Goal: Communication & Community: Answer question/provide support

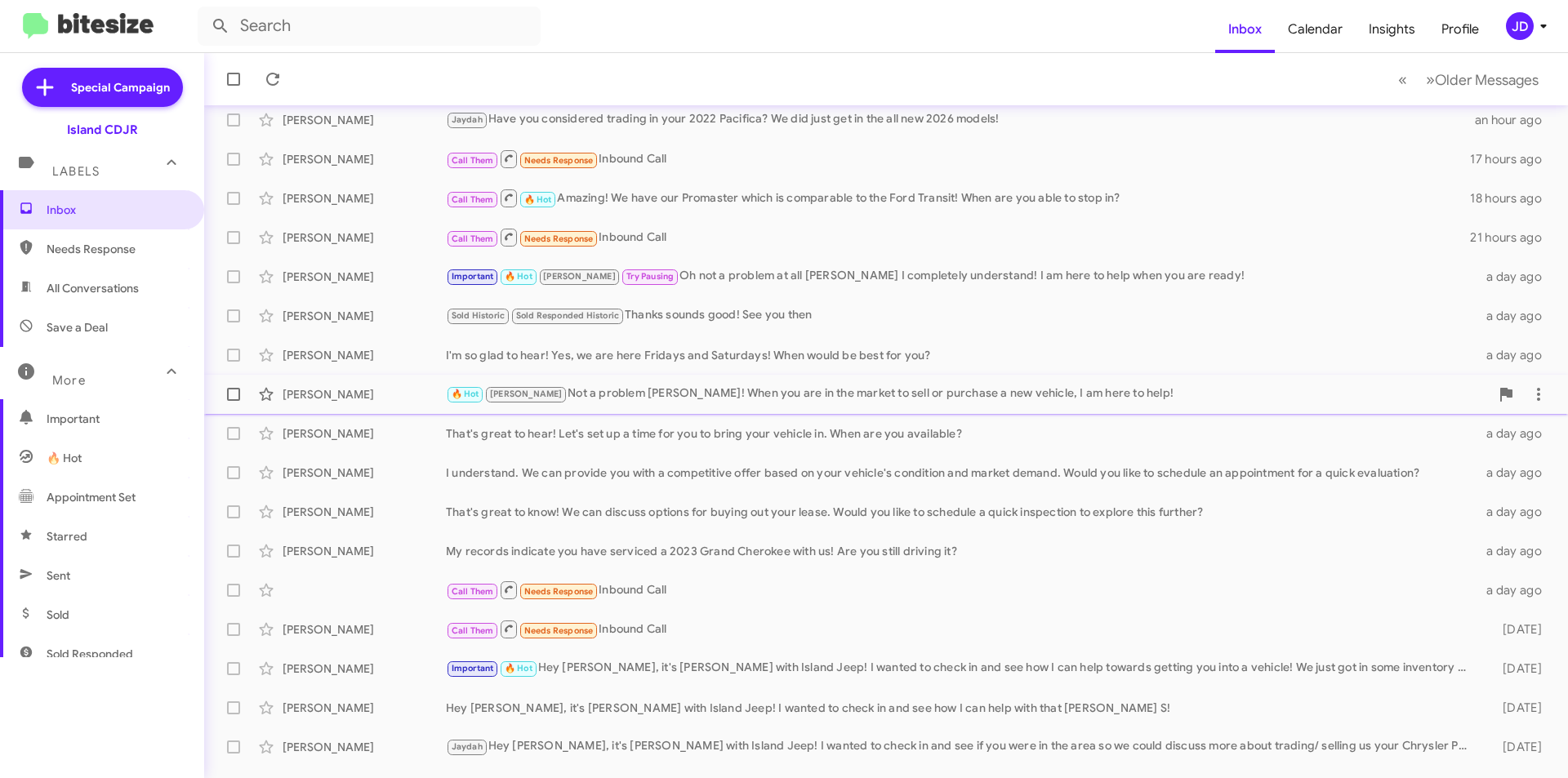
scroll to position [81, 0]
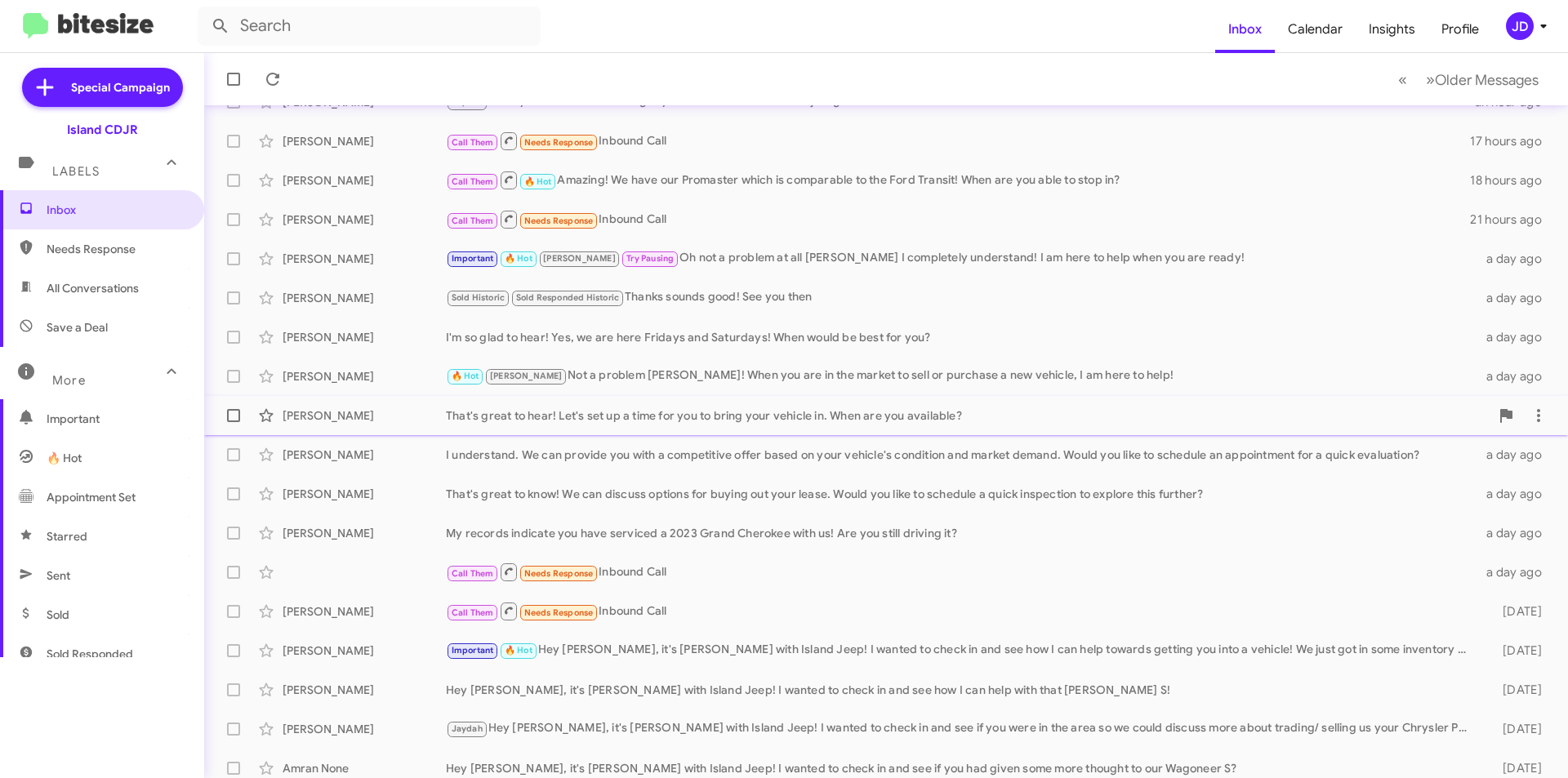
click at [432, 410] on div "[PERSON_NAME]" at bounding box center [364, 416] width 163 height 17
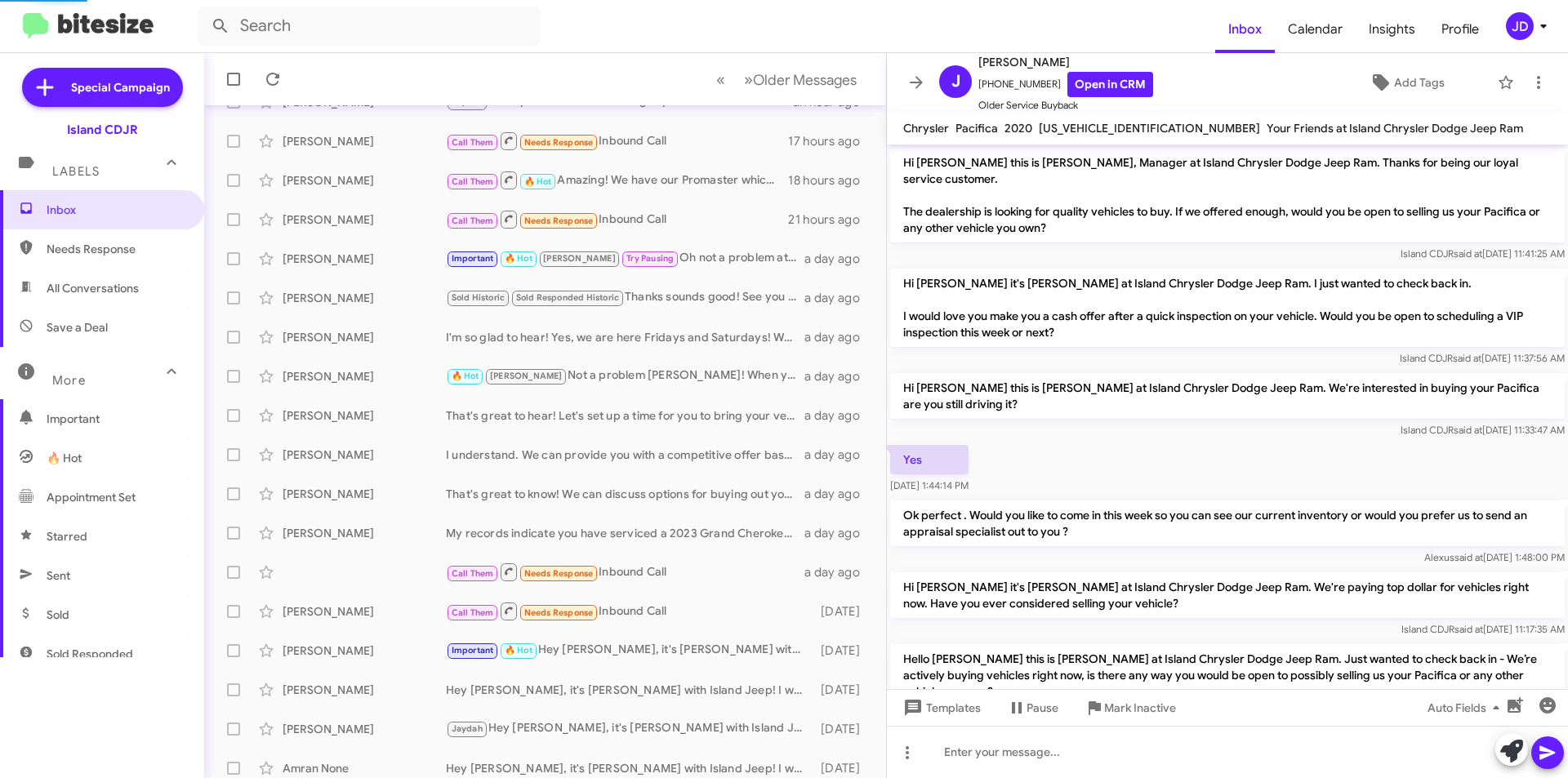
scroll to position [568, 0]
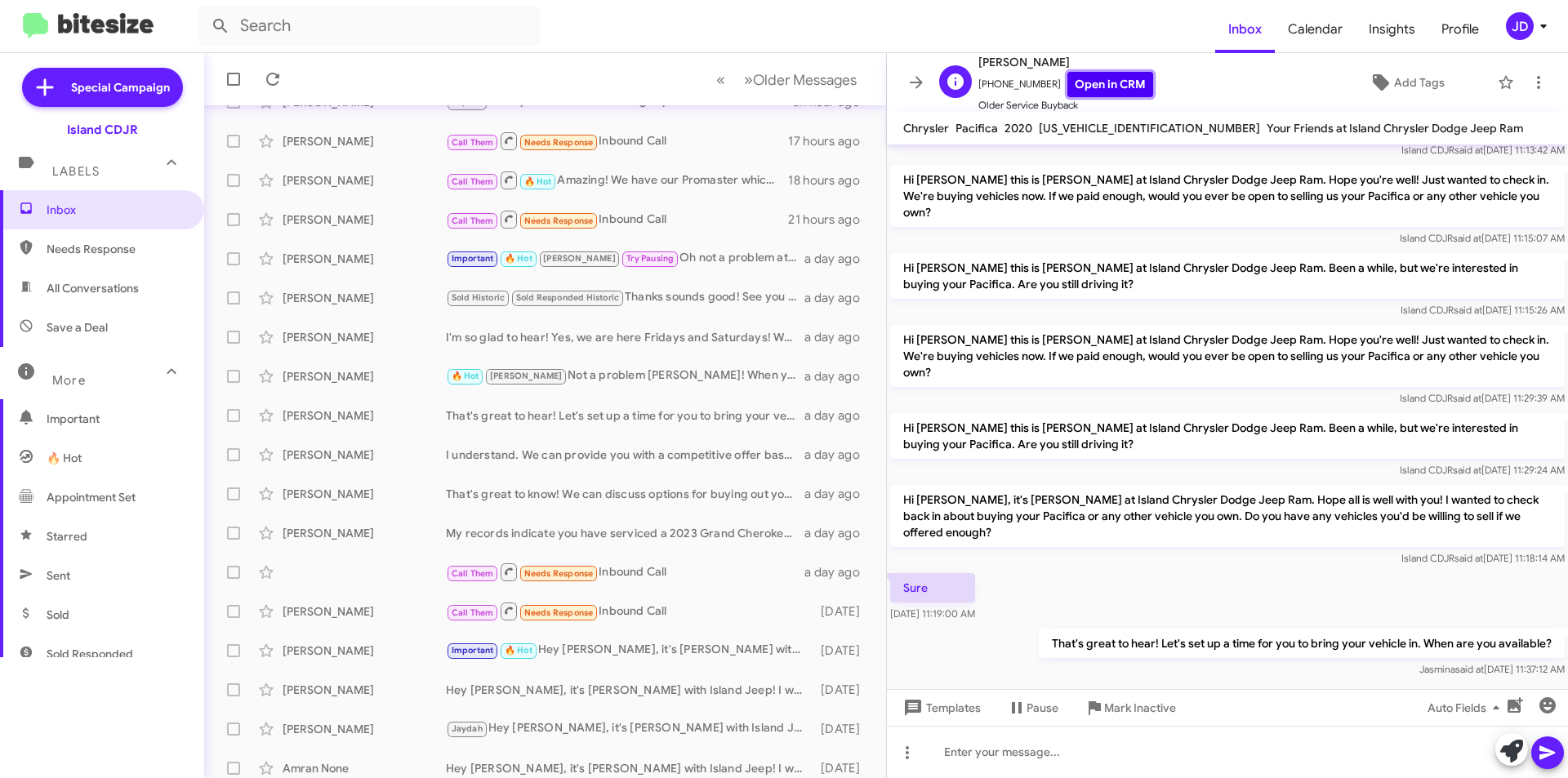
click at [1112, 82] on link "Open in CRM" at bounding box center [1110, 84] width 86 height 25
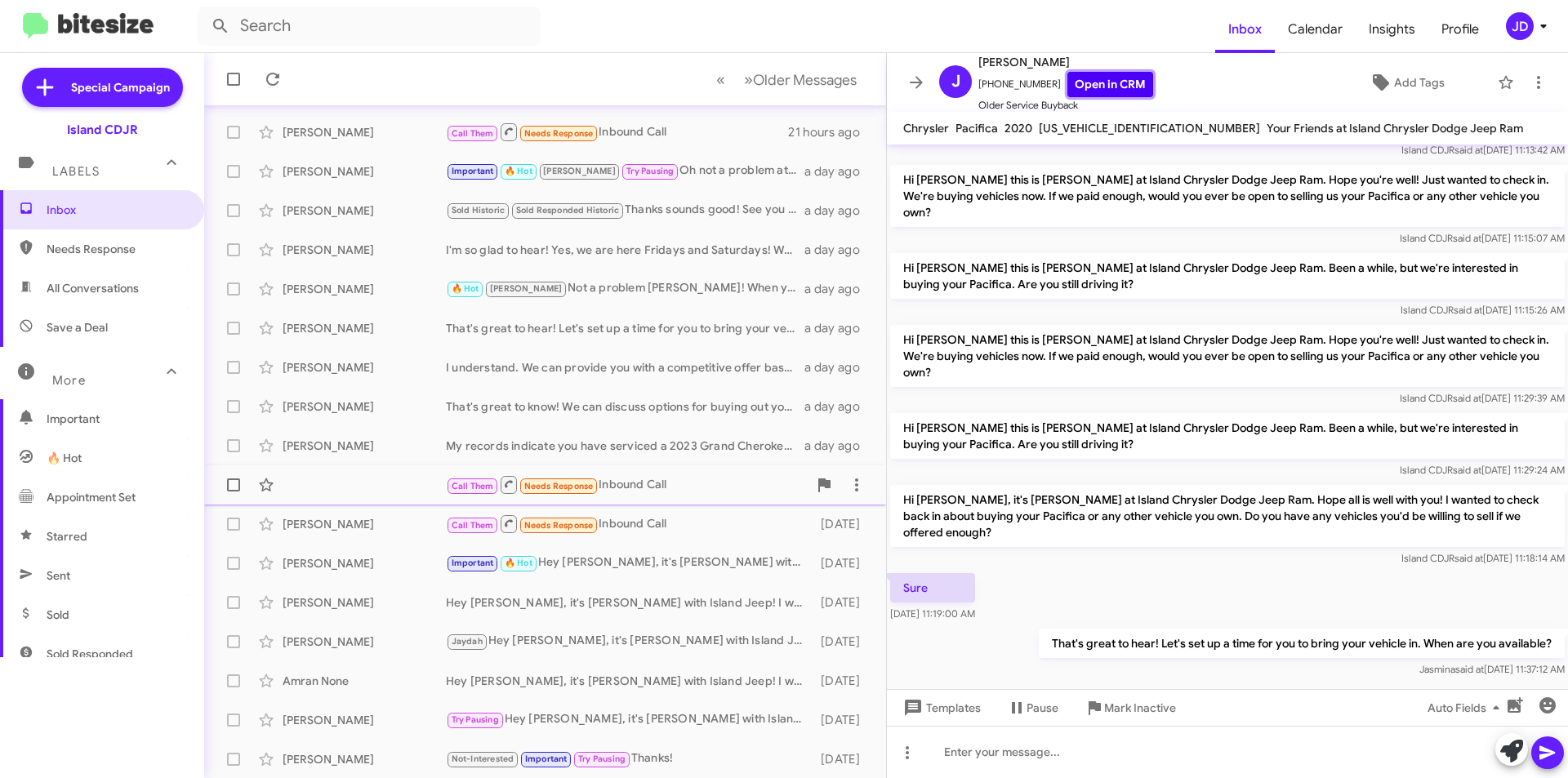
scroll to position [170, 0]
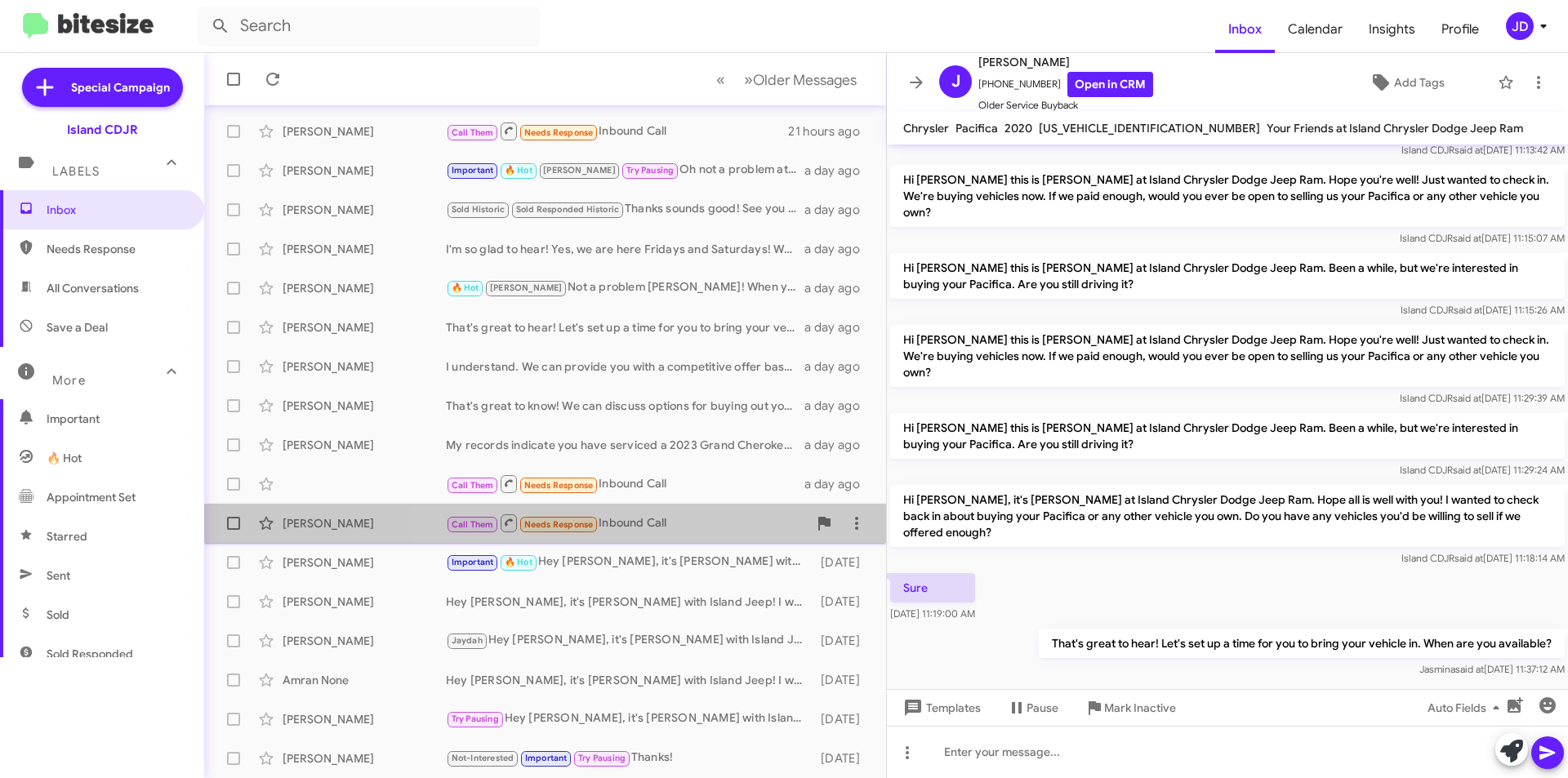
click at [677, 533] on div "Call Them Needs Response Inbound Call" at bounding box center [627, 523] width 362 height 20
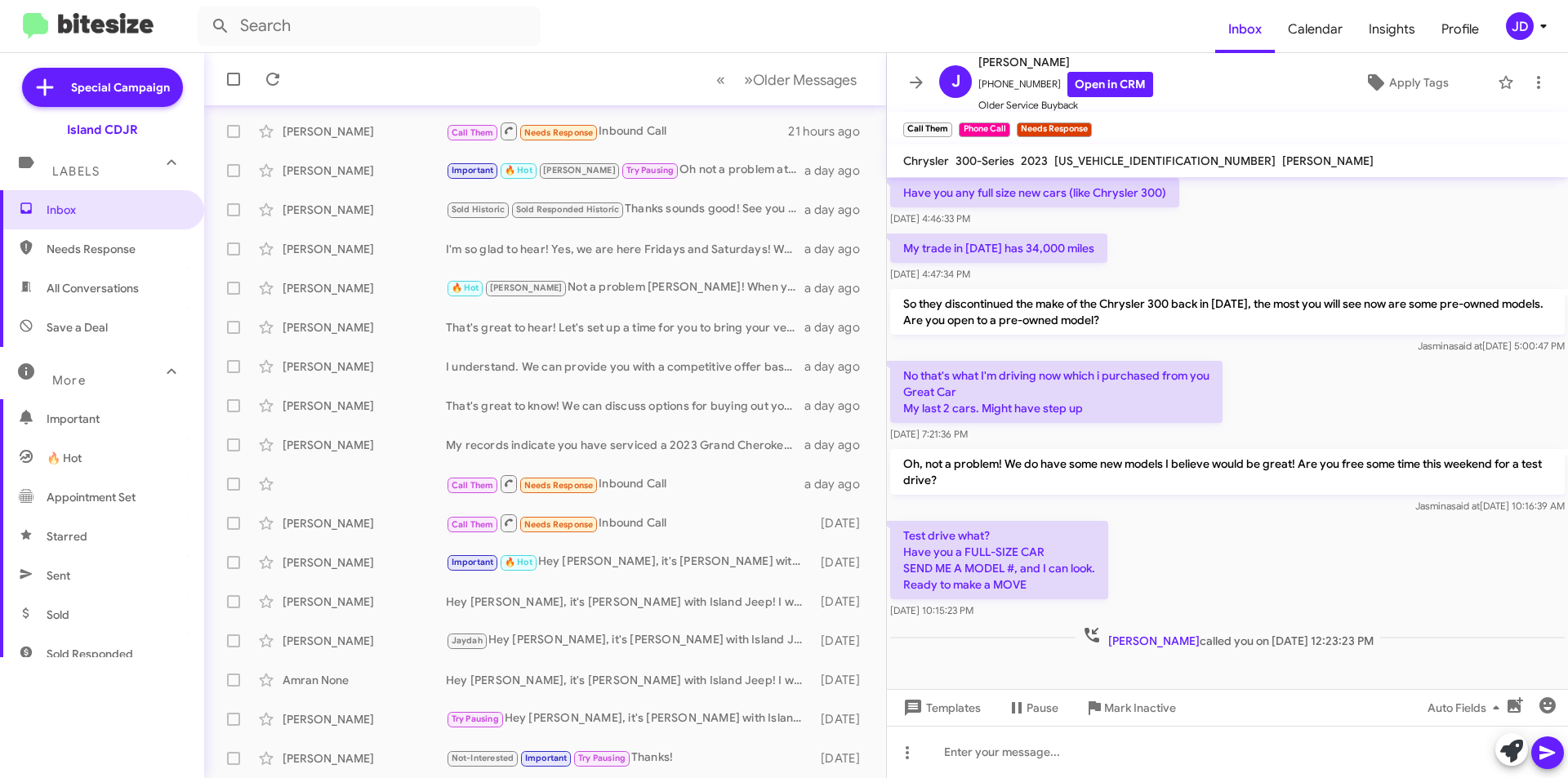
scroll to position [674, 0]
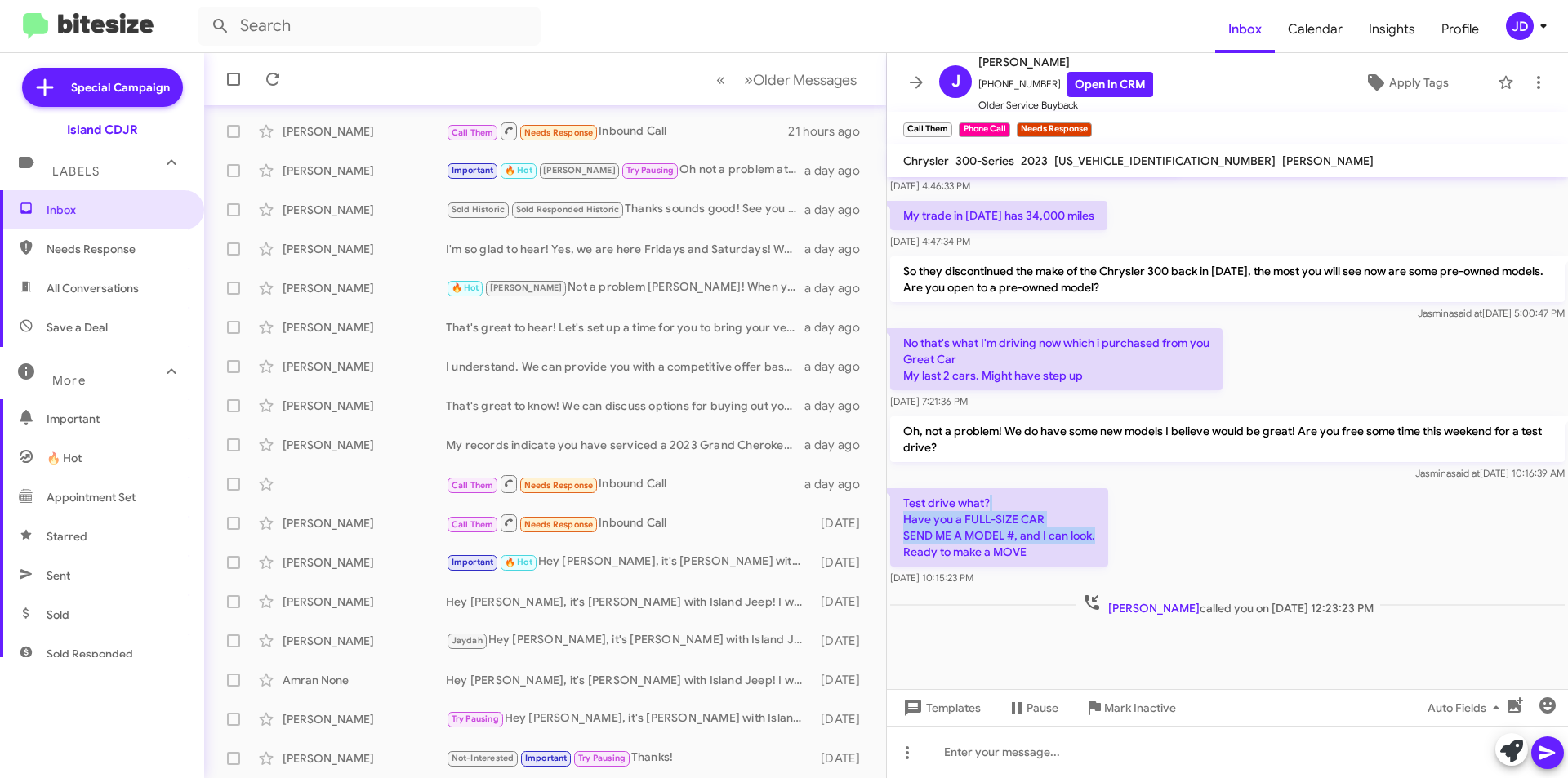
drag, startPoint x: 1054, startPoint y: 490, endPoint x: 1123, endPoint y: 532, distance: 80.8
click at [1123, 532] on div "Test drive what? Have you a FULL-SIZE CAR SEND ME A MODEL #, and I can look. Re…" at bounding box center [1227, 537] width 681 height 104
click at [1110, 83] on link "Open in CRM" at bounding box center [1110, 84] width 86 height 25
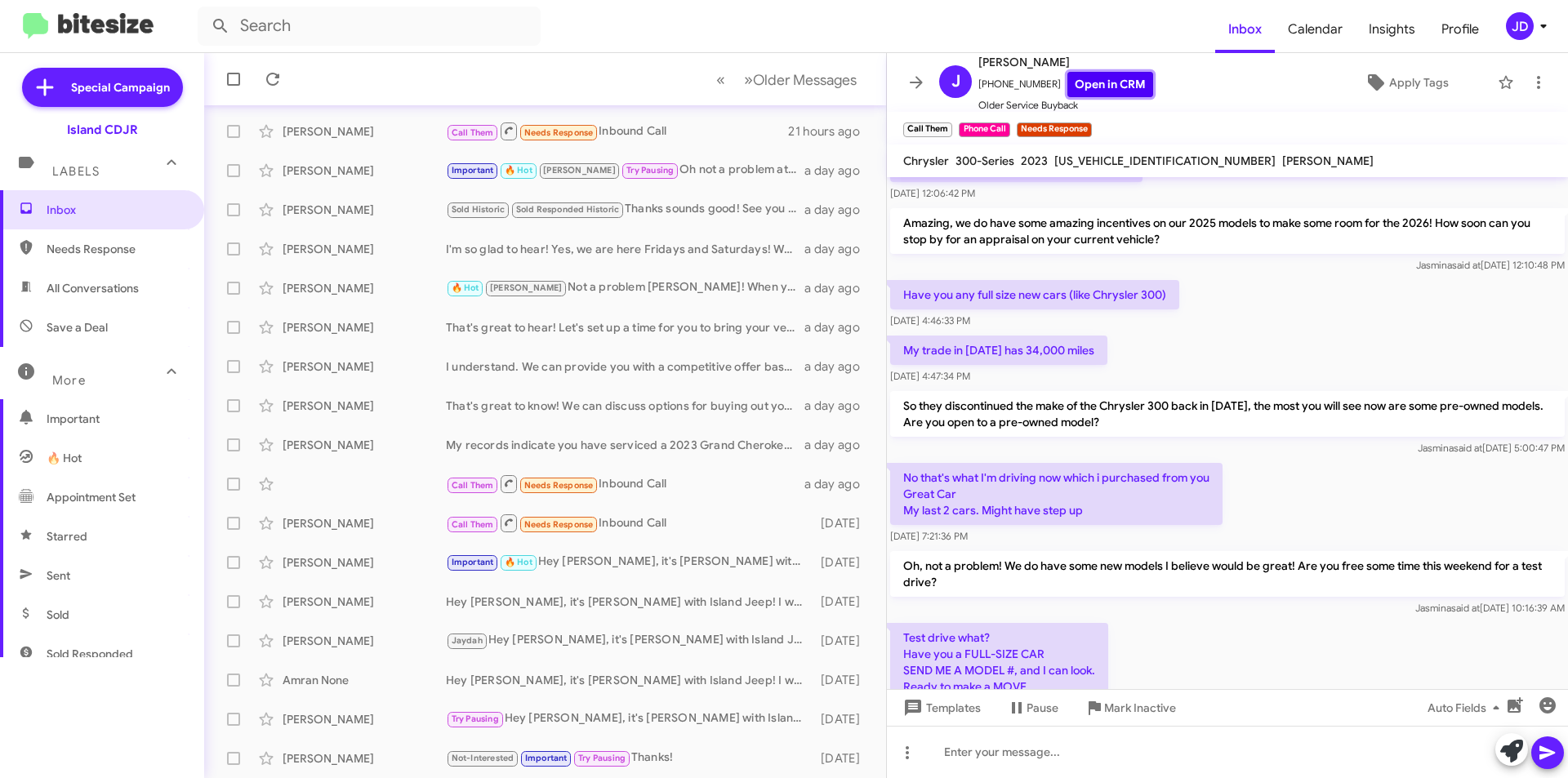
scroll to position [510, 0]
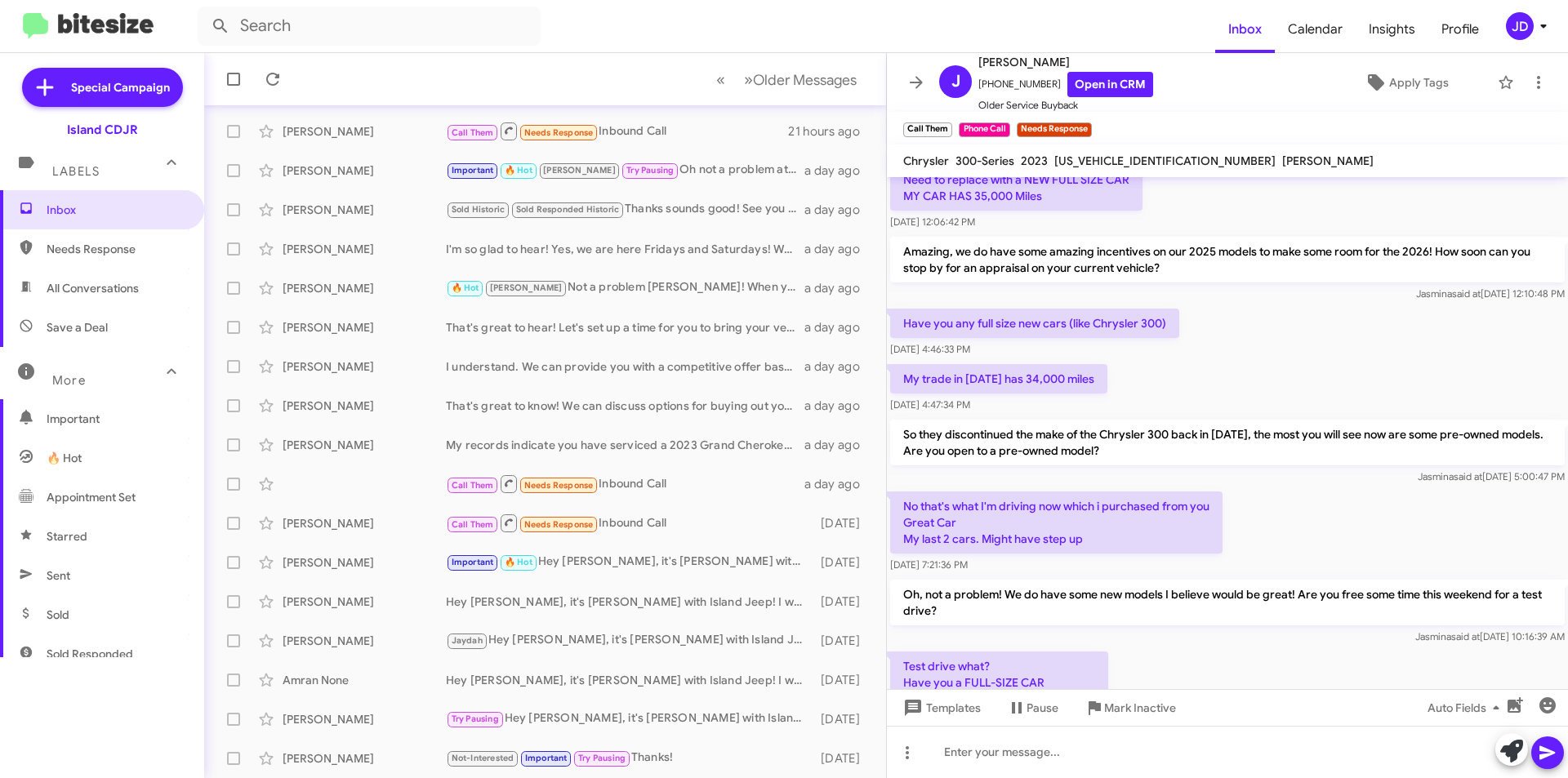
drag, startPoint x: 1065, startPoint y: 324, endPoint x: 1119, endPoint y: 340, distance: 56.3
click at [1119, 340] on div "Have you any full size new cars (like Chrysler 300) [DATE] 4:46:33 PM" at bounding box center [1035, 333] width 289 height 49
drag, startPoint x: 1119, startPoint y: 351, endPoint x: 1149, endPoint y: 418, distance: 73.4
click at [1149, 418] on div "Hi [PERSON_NAME] this is [PERSON_NAME], Manager at Island Chrysler Dodge Jeep R…" at bounding box center [1227, 225] width 681 height 1117
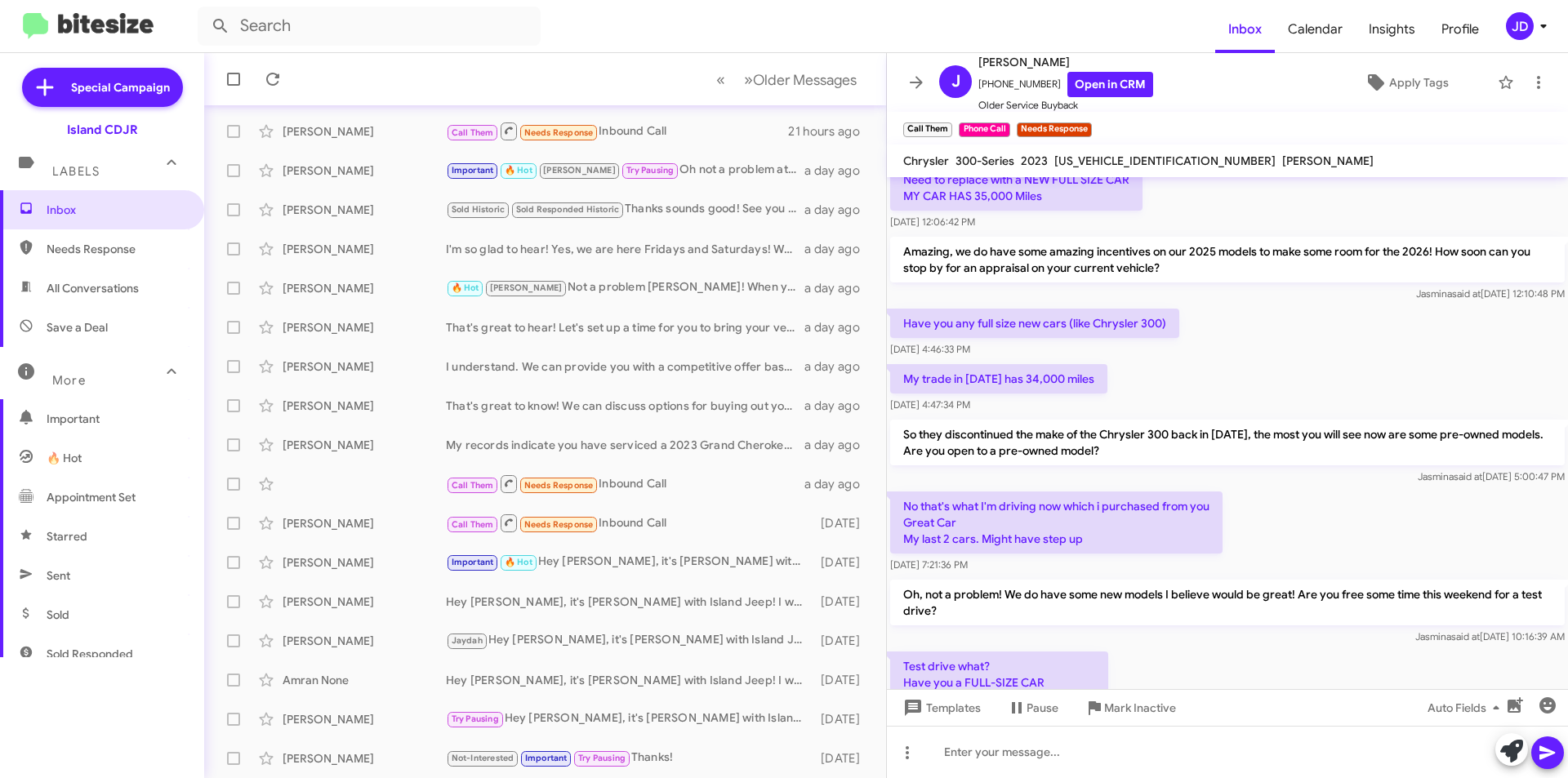
click at [1137, 394] on div "My trade in [DATE] has 34,000 miles [DATE] 4:47:34 PM" at bounding box center [1227, 389] width 681 height 55
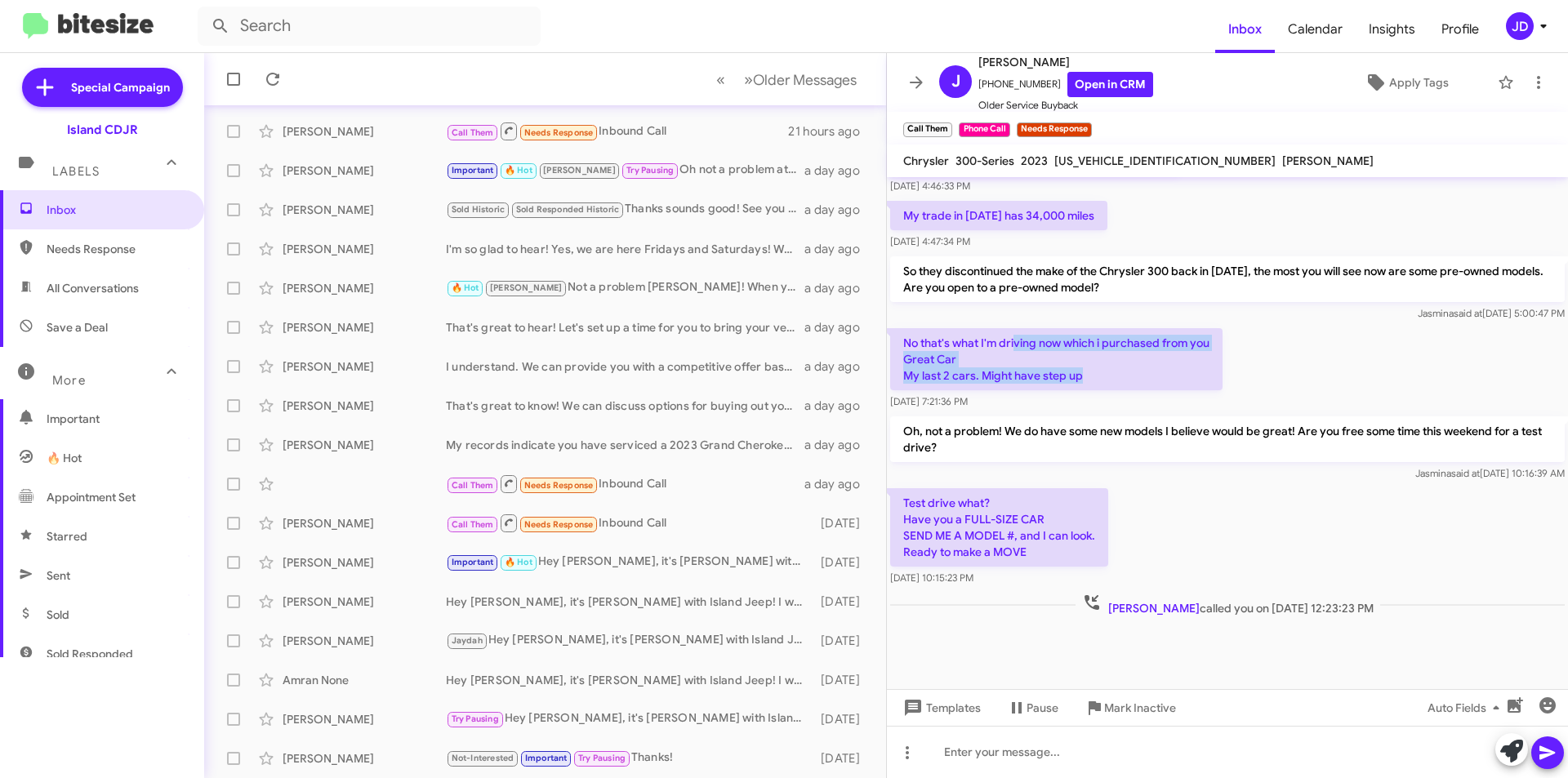
drag, startPoint x: 1025, startPoint y: 349, endPoint x: 1103, endPoint y: 372, distance: 81.3
click at [1103, 372] on p "No that's what I'm driving now which i purchased from you Great Car My last 2 c…" at bounding box center [1057, 359] width 332 height 62
drag, startPoint x: 1103, startPoint y: 372, endPoint x: 891, endPoint y: 339, distance: 214.6
click at [891, 339] on p "No that's what I'm driving now which i purchased from you Great Car My last 2 c…" at bounding box center [1057, 359] width 332 height 62
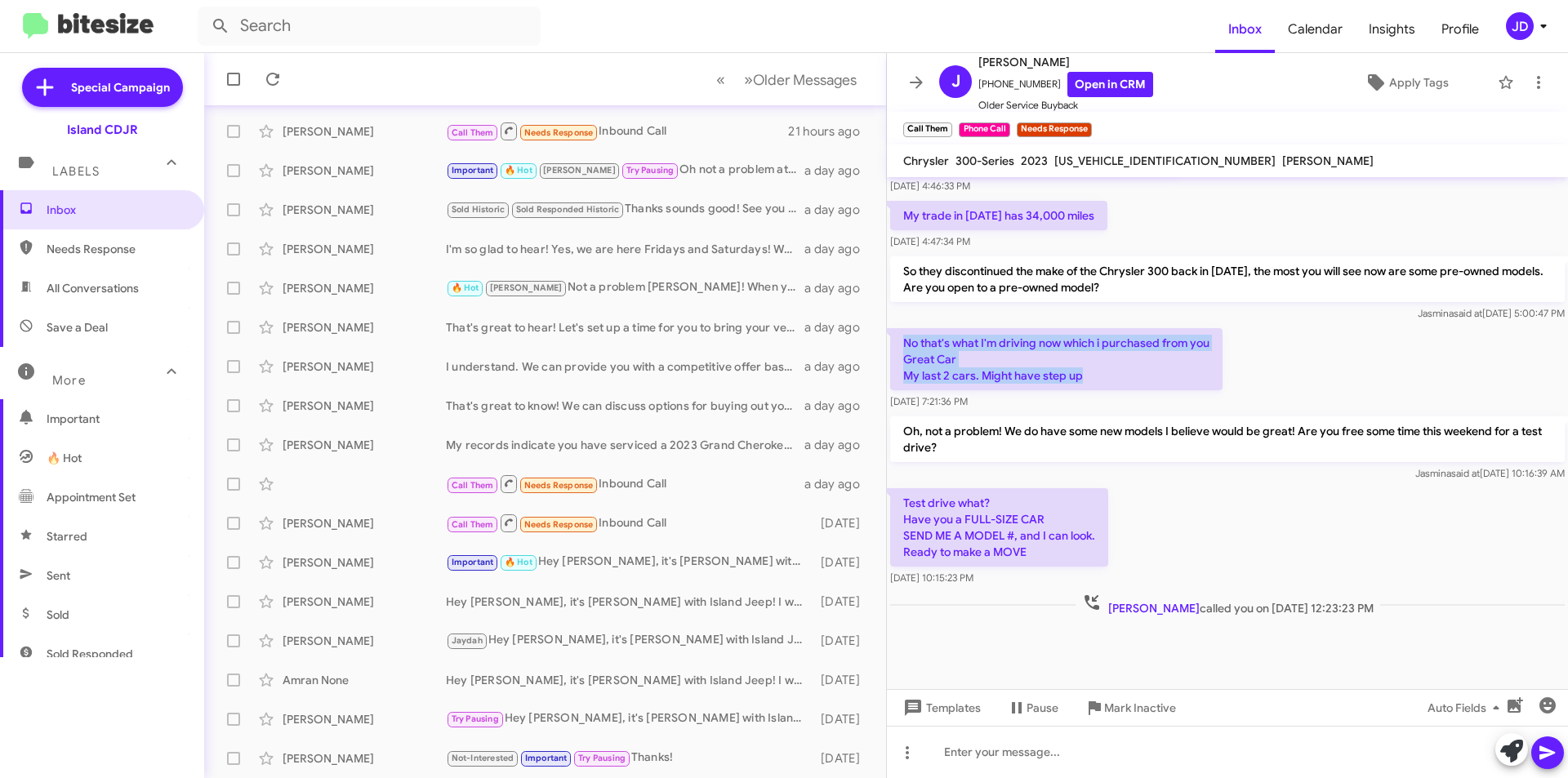
click at [891, 339] on p "No that's what I'm driving now which i purchased from you Great Car My last 2 c…" at bounding box center [1057, 359] width 332 height 62
drag, startPoint x: 891, startPoint y: 339, endPoint x: 1105, endPoint y: 374, distance: 216.8
click at [1105, 374] on p "No that's what I'm driving now which i purchased from you Great Car My last 2 c…" at bounding box center [1057, 359] width 332 height 62
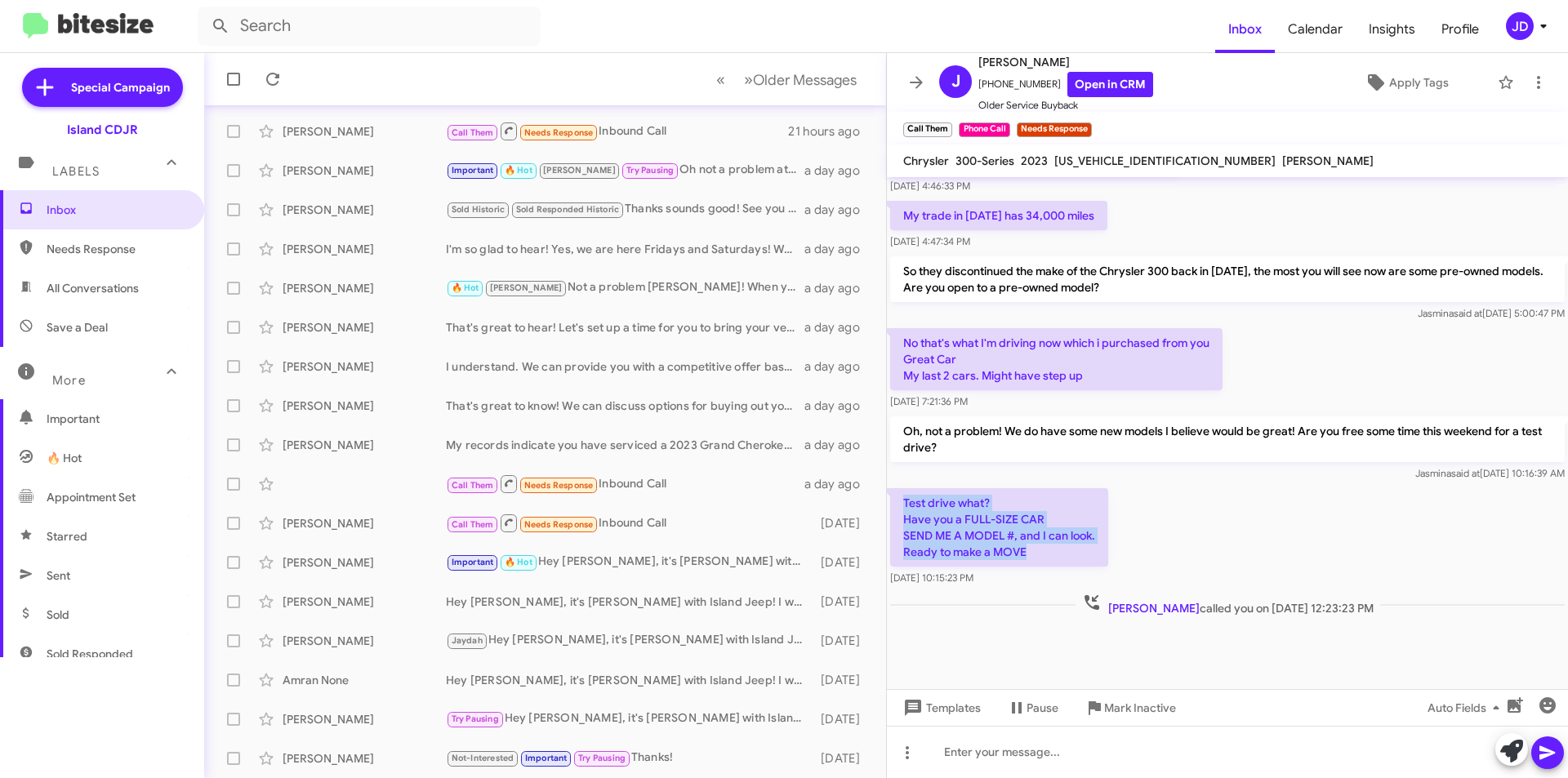
drag, startPoint x: 1043, startPoint y: 551, endPoint x: 905, endPoint y: 493, distance: 149.7
click at [905, 493] on p "Test drive what? Have you a FULL-SIZE CAR SEND ME A MODEL #, and I can look. Re…" at bounding box center [999, 527] width 218 height 78
drag, startPoint x: 905, startPoint y: 493, endPoint x: 1064, endPoint y: 557, distance: 171.4
click at [1064, 557] on p "Test drive what? Have you a FULL-SIZE CAR SEND ME A MODEL #, and I can look. Re…" at bounding box center [999, 527] width 218 height 78
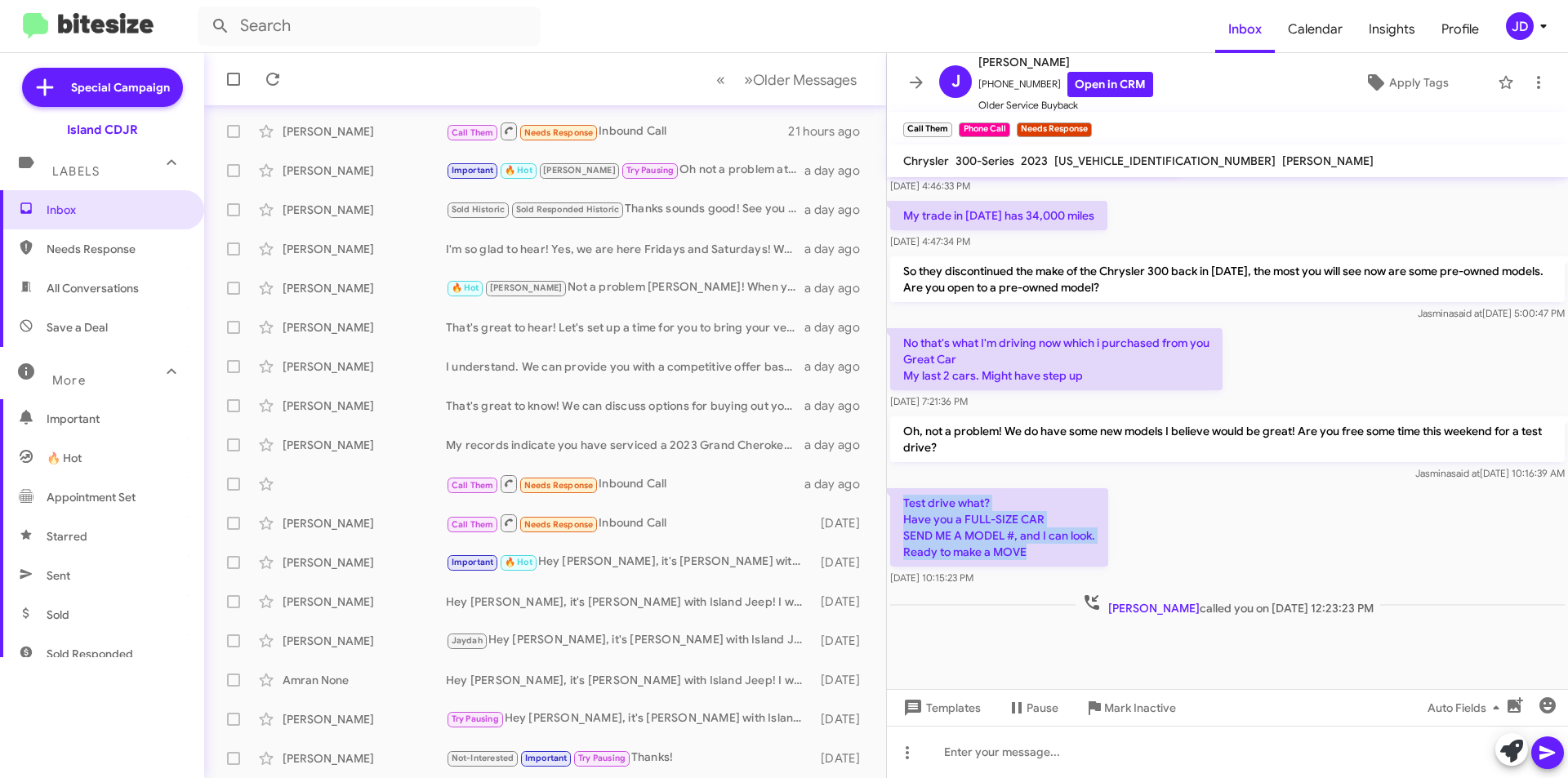
click at [1064, 557] on p "Test drive what? Have you a FULL-SIZE CAR SEND ME A MODEL #, and I can look. Re…" at bounding box center [999, 527] width 218 height 78
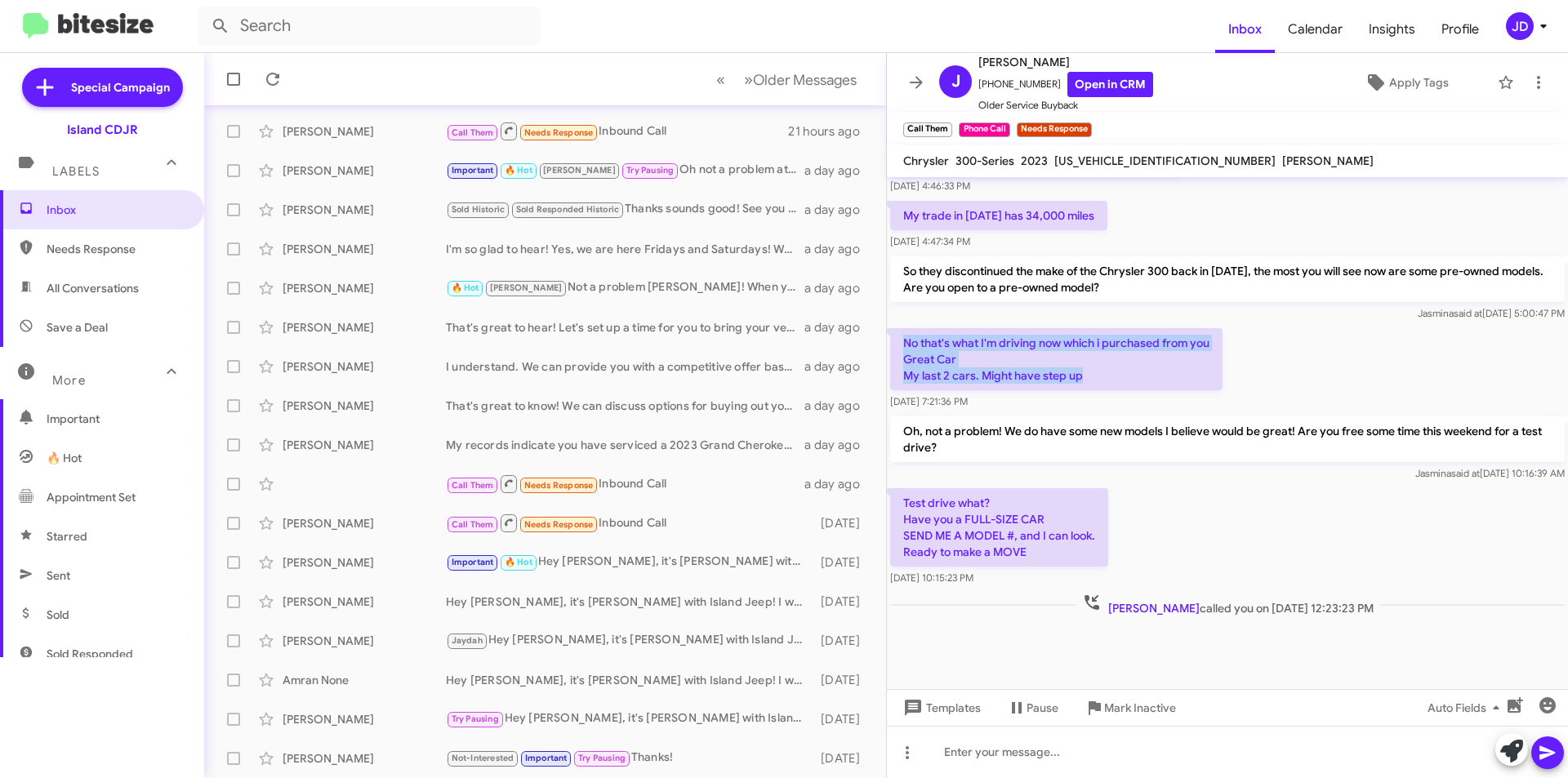
drag, startPoint x: 900, startPoint y: 341, endPoint x: 1095, endPoint y: 382, distance: 199.3
click at [1095, 382] on p "No that's what I'm driving now which i purchased from you Great Car My last 2 c…" at bounding box center [1057, 359] width 332 height 62
drag, startPoint x: 1095, startPoint y: 382, endPoint x: 913, endPoint y: 345, distance: 185.7
click at [913, 345] on p "No that's what I'm driving now which i purchased from you Great Car My last 2 c…" at bounding box center [1057, 359] width 332 height 62
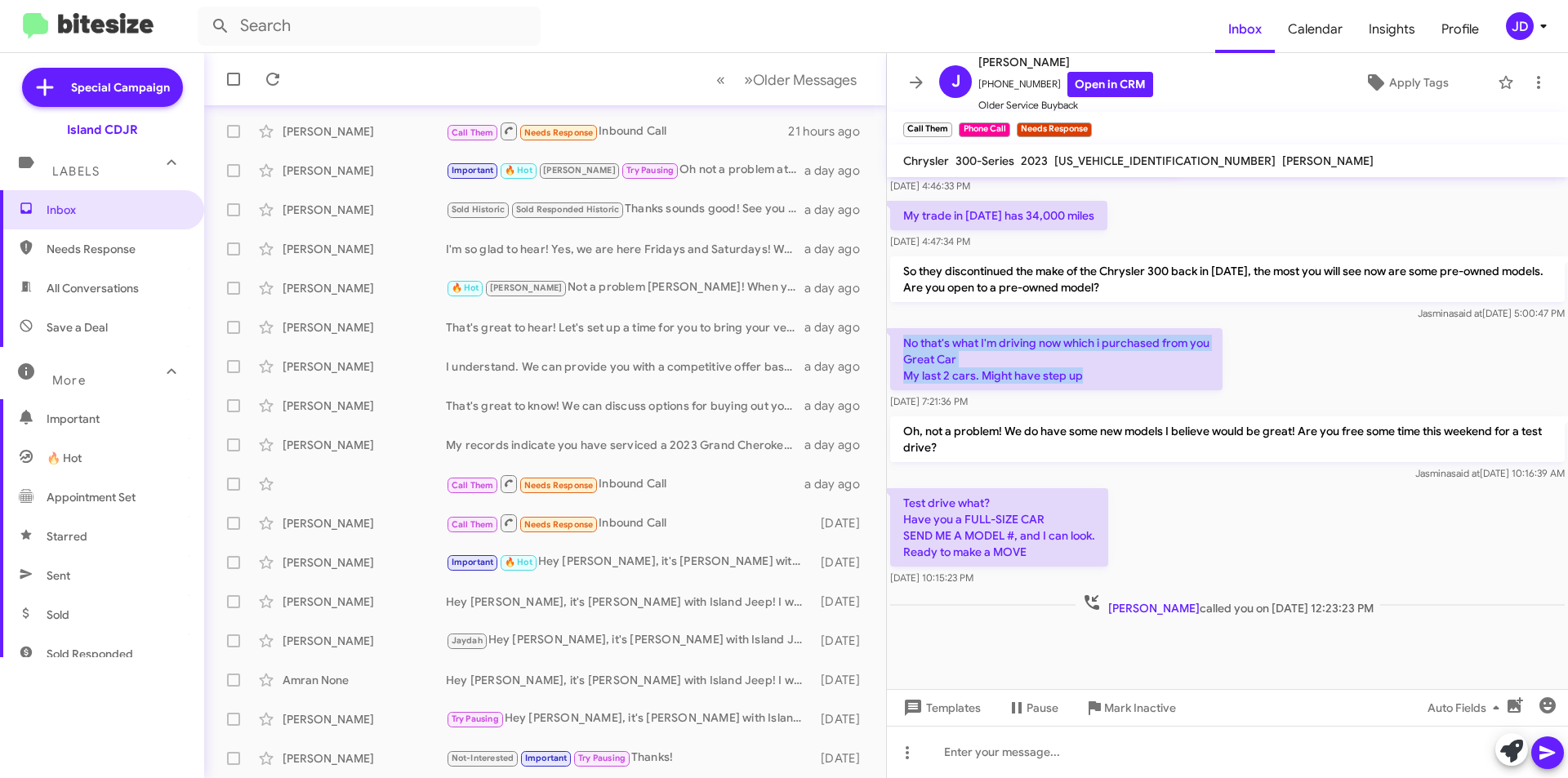
click at [913, 345] on p "No that's what I'm driving now which i purchased from you Great Car My last 2 c…" at bounding box center [1057, 359] width 332 height 62
drag, startPoint x: 904, startPoint y: 345, endPoint x: 1079, endPoint y: 379, distance: 178.3
click at [1079, 379] on p "No that's what I'm driving now which i purchased from you Great Car My last 2 c…" at bounding box center [1057, 359] width 332 height 62
drag, startPoint x: 1079, startPoint y: 379, endPoint x: 901, endPoint y: 349, distance: 180.5
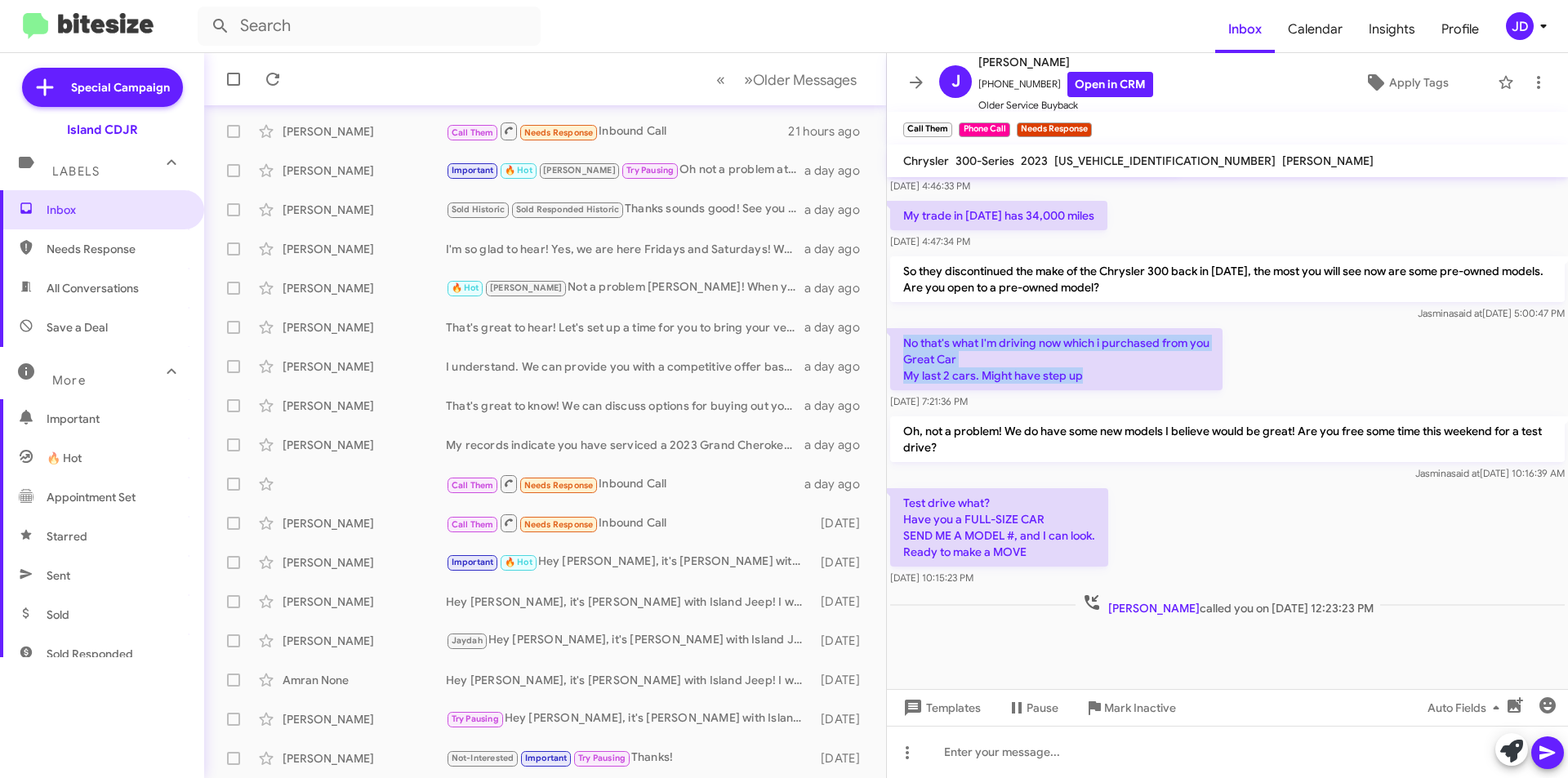
click at [901, 349] on p "No that's what I'm driving now which i purchased from you Great Car My last 2 c…" at bounding box center [1057, 359] width 332 height 62
drag, startPoint x: 901, startPoint y: 349, endPoint x: 1095, endPoint y: 388, distance: 197.9
click at [1095, 388] on p "No that's what I'm driving now which i purchased from you Great Car My last 2 c…" at bounding box center [1057, 359] width 332 height 62
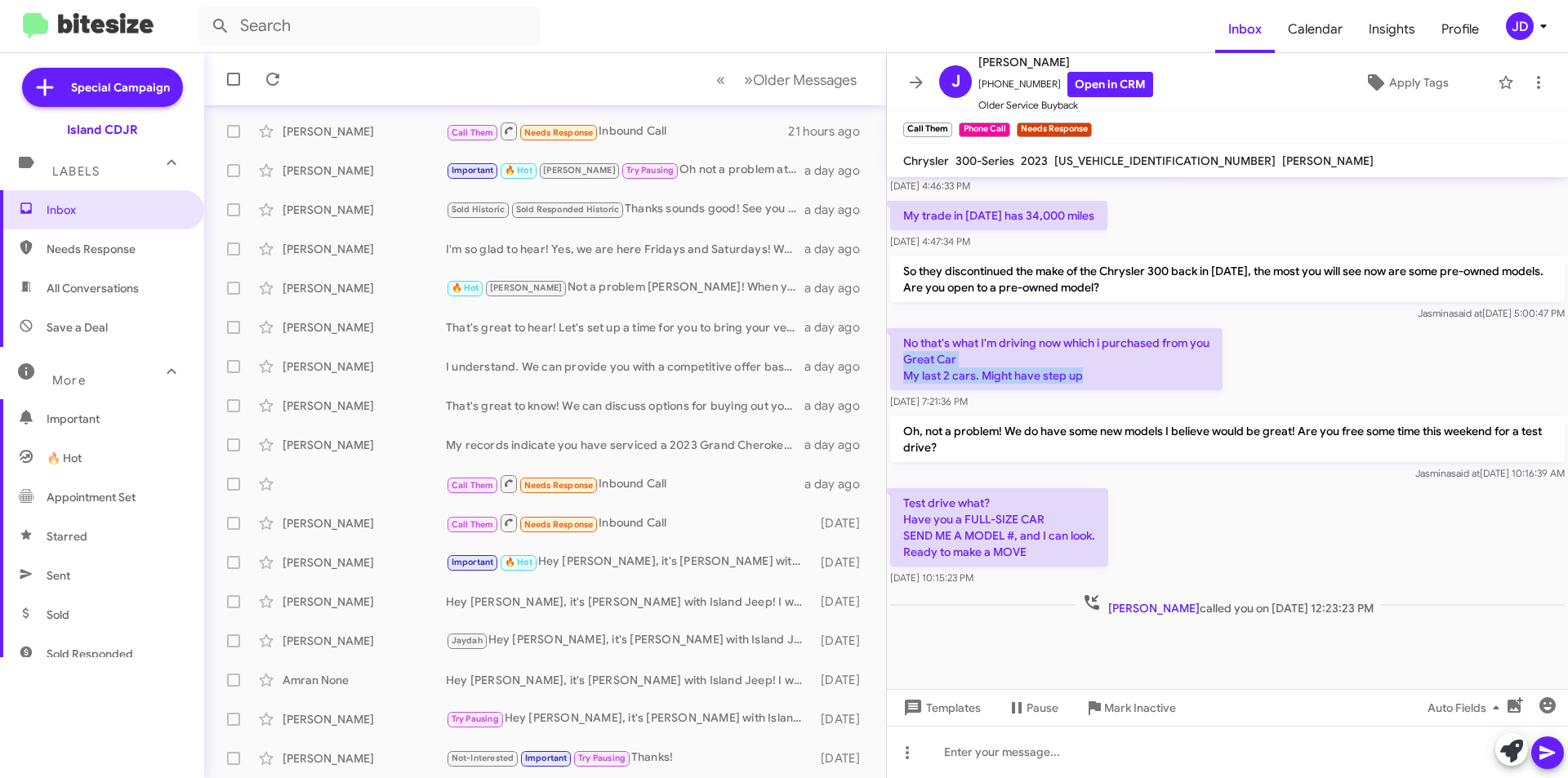
drag, startPoint x: 1095, startPoint y: 388, endPoint x: 911, endPoint y: 352, distance: 187.5
click at [911, 352] on p "No that's what I'm driving now which i purchased from you Great Car My last 2 c…" at bounding box center [1057, 359] width 332 height 62
click at [904, 341] on p "No that's what I'm driving now which i purchased from you Great Car My last 2 c…" at bounding box center [1057, 359] width 332 height 62
drag, startPoint x: 902, startPoint y: 339, endPoint x: 1088, endPoint y: 379, distance: 190.3
click at [1088, 379] on p "No that's what I'm driving now which i purchased from you Great Car My last 2 c…" at bounding box center [1057, 359] width 332 height 62
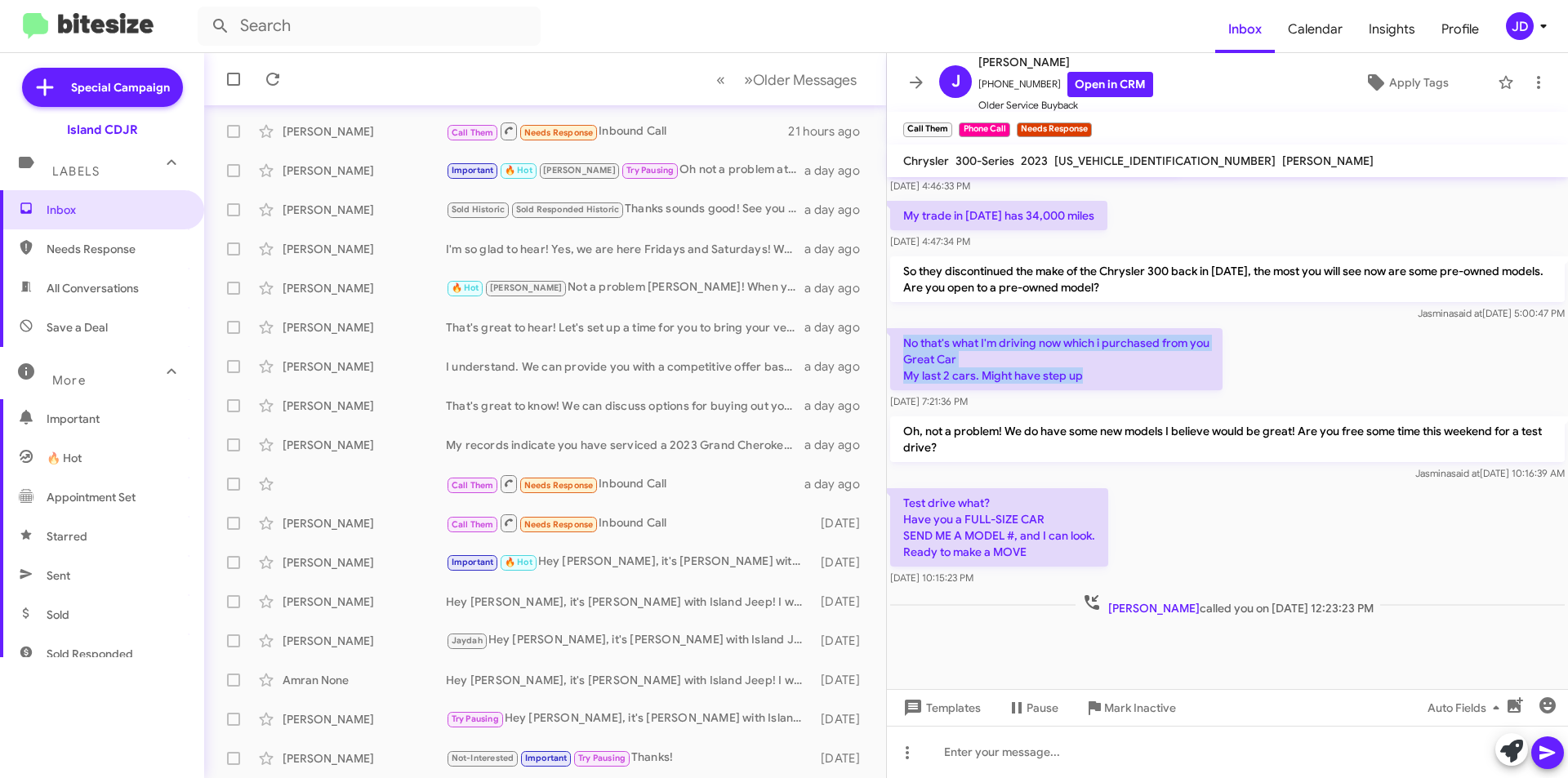
click at [1088, 379] on p "No that's what I'm driving now which i purchased from you Great Car My last 2 c…" at bounding box center [1057, 359] width 332 height 62
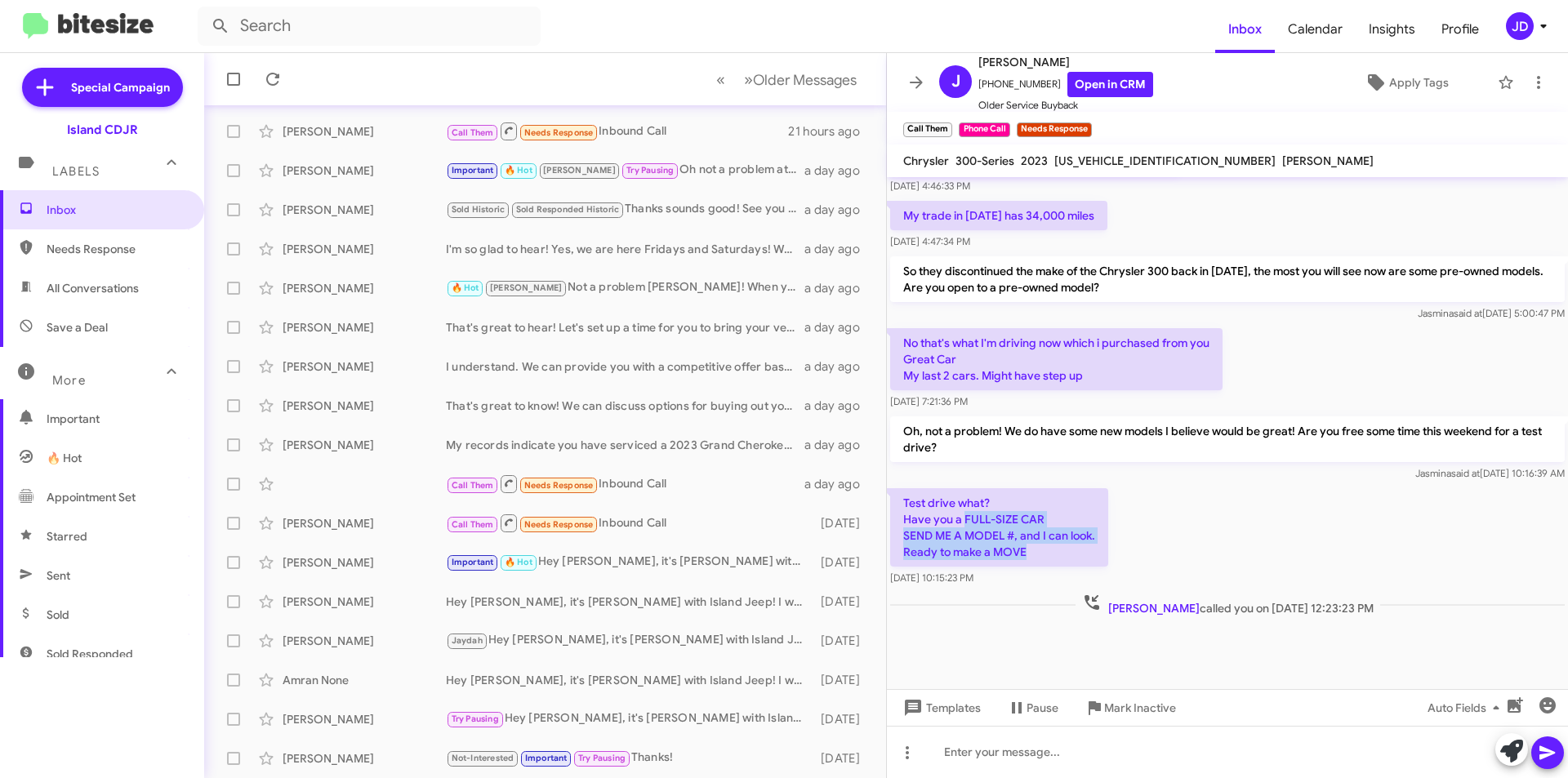
drag, startPoint x: 964, startPoint y: 520, endPoint x: 1057, endPoint y: 552, distance: 98.4
click at [1057, 552] on p "Test drive what? Have you a FULL-SIZE CAR SEND ME A MODEL #, and I can look. Re…" at bounding box center [999, 527] width 218 height 78
drag, startPoint x: 1057, startPoint y: 552, endPoint x: 912, endPoint y: 506, distance: 152.1
click at [912, 506] on p "Test drive what? Have you a FULL-SIZE CAR SEND ME A MODEL #, and I can look. Re…" at bounding box center [999, 527] width 218 height 78
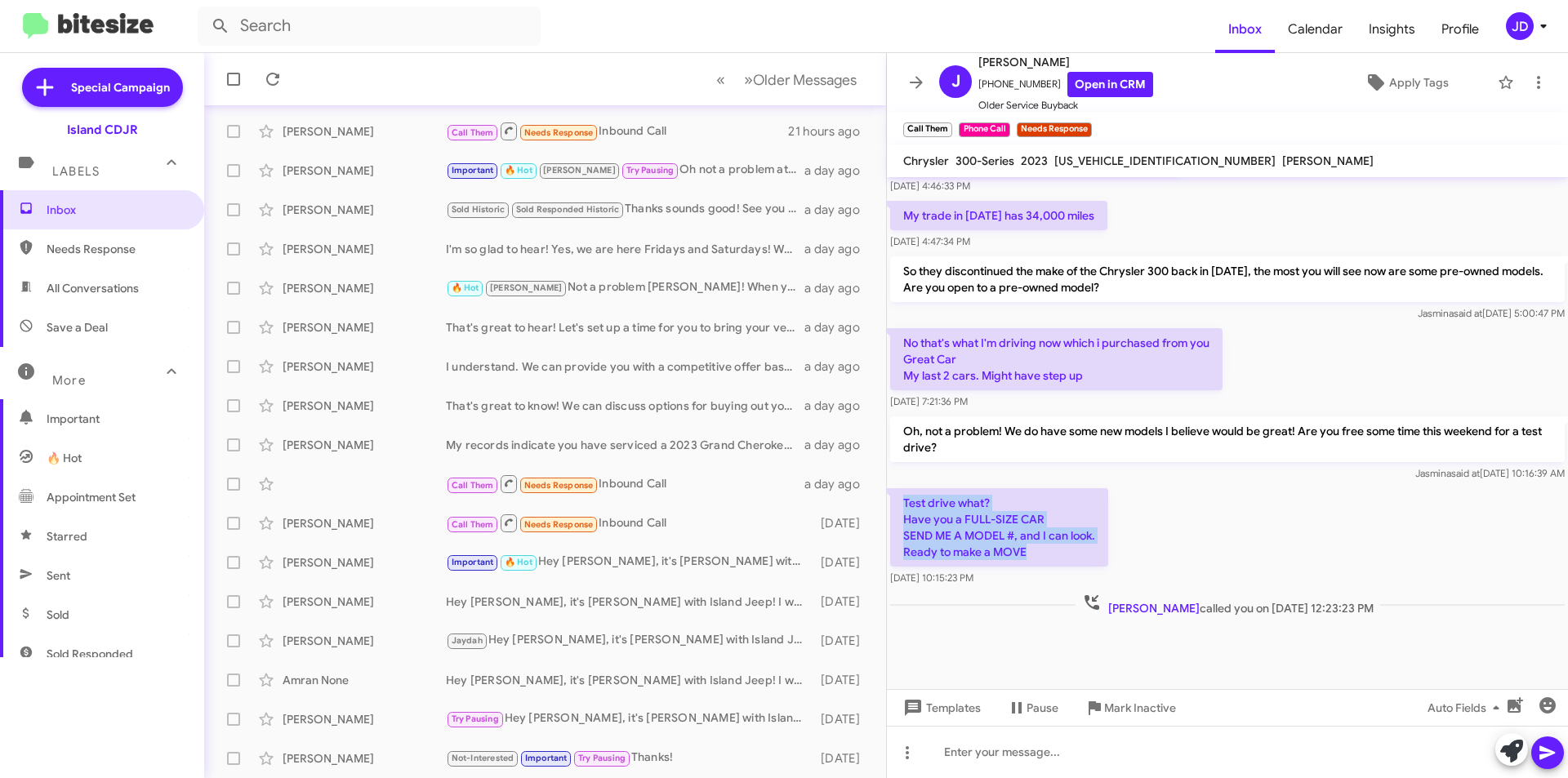
click at [905, 506] on p "Test drive what? Have you a FULL-SIZE CAR SEND ME A MODEL #, and I can look. Re…" at bounding box center [999, 527] width 218 height 78
drag, startPoint x: 905, startPoint y: 506, endPoint x: 1036, endPoint y: 558, distance: 140.9
click at [1036, 558] on p "Test drive what? Have you a FULL-SIZE CAR SEND ME A MODEL #, and I can look. Re…" at bounding box center [999, 527] width 218 height 78
drag, startPoint x: 1100, startPoint y: 489, endPoint x: 1092, endPoint y: 549, distance: 60.5
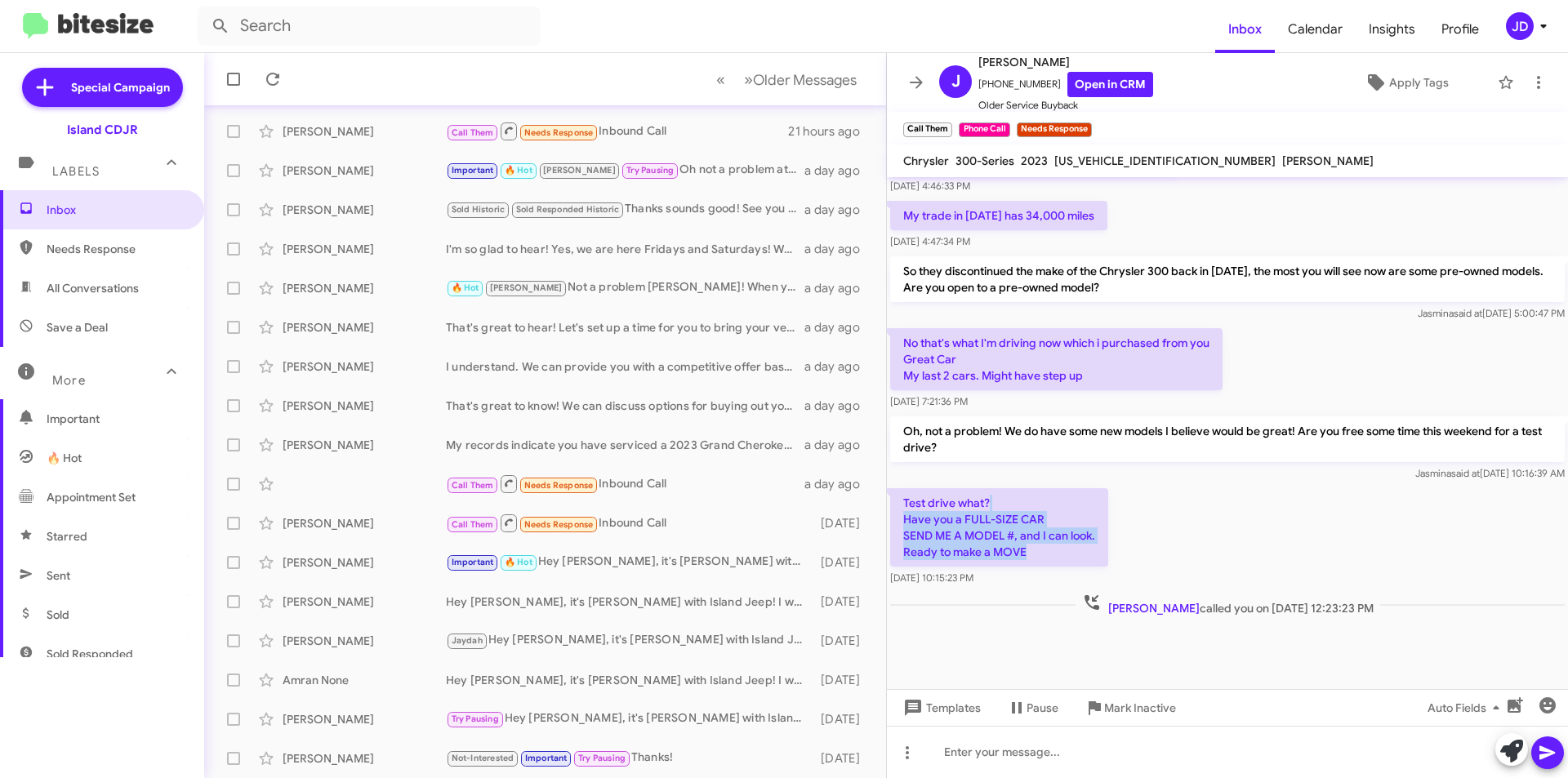
click at [1092, 549] on p "Test drive what? Have you a FULL-SIZE CAR SEND ME A MODEL #, and I can look. Re…" at bounding box center [999, 527] width 218 height 78
click at [1092, 551] on p "Test drive what? Have you a FULL-SIZE CAR SEND ME A MODEL #, and I can look. Re…" at bounding box center [999, 527] width 218 height 78
drag, startPoint x: 1092, startPoint y: 551, endPoint x: 905, endPoint y: 500, distance: 193.8
click at [905, 500] on p "Test drive what? Have you a FULL-SIZE CAR SEND ME A MODEL #, and I can look. Re…" at bounding box center [999, 527] width 218 height 78
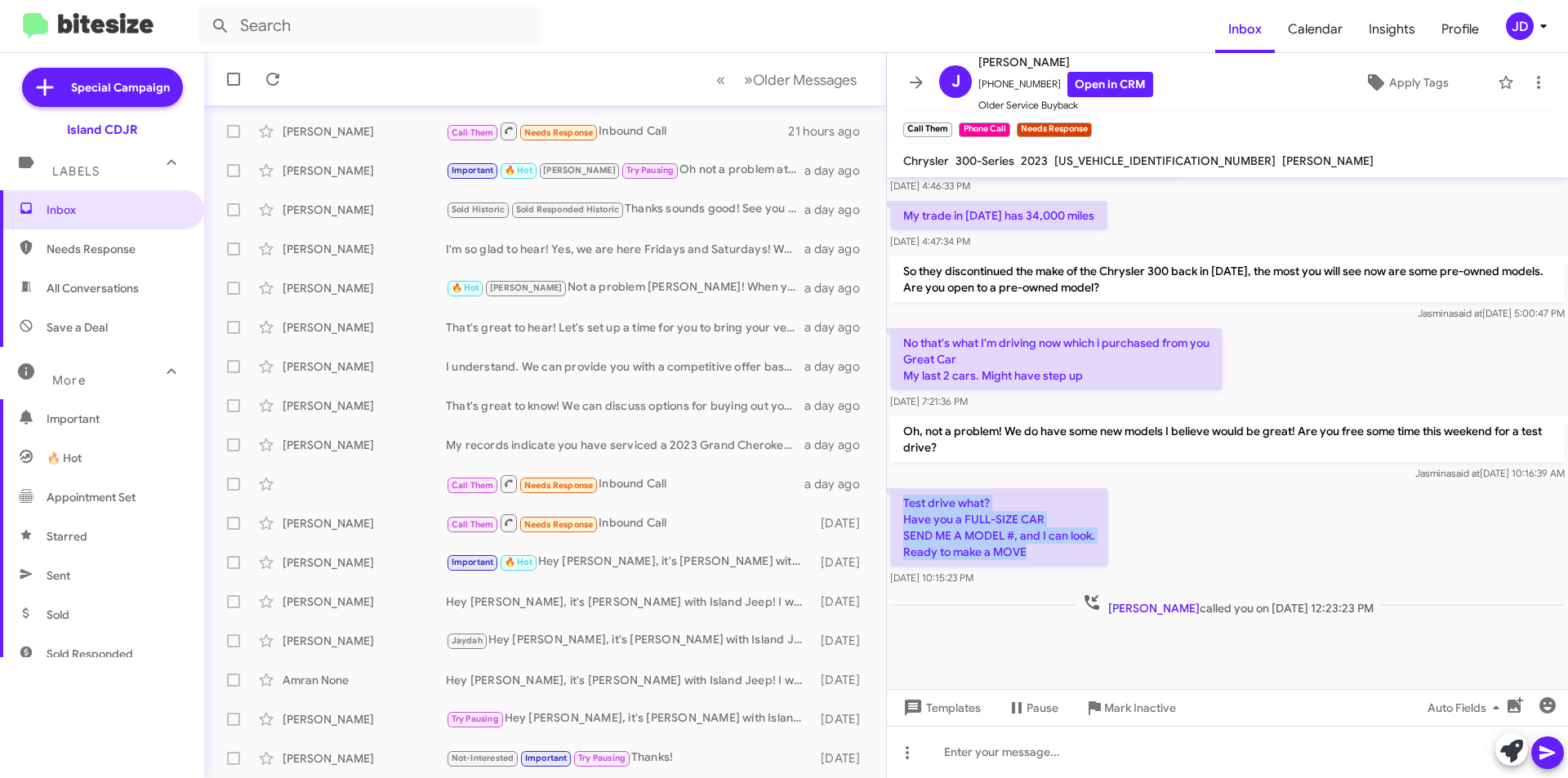
drag, startPoint x: 905, startPoint y: 500, endPoint x: 1030, endPoint y: 557, distance: 137.4
click at [1030, 557] on p "Test drive what? Have you a FULL-SIZE CAR SEND ME A MODEL #, and I can look. Re…" at bounding box center [999, 527] width 218 height 78
